Goal: Information Seeking & Learning: Stay updated

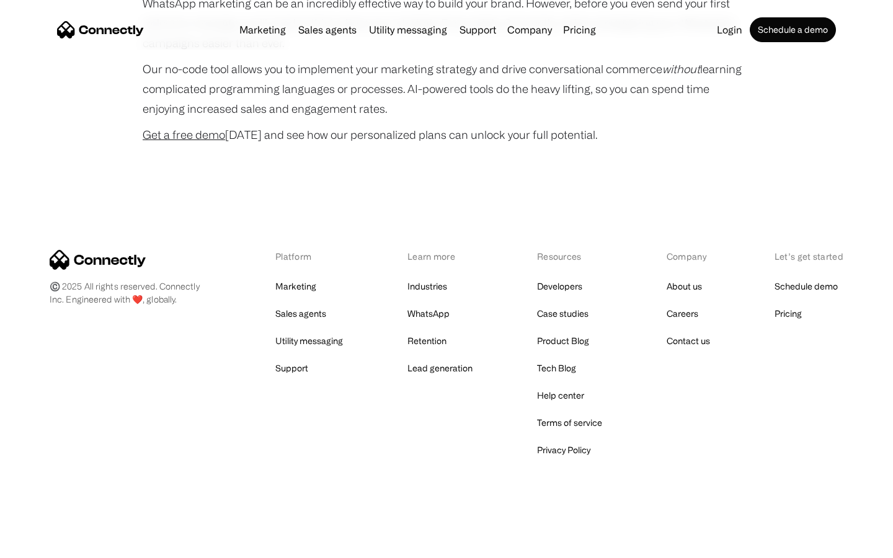
scroll to position [3361, 0]
